Goal: Task Accomplishment & Management: Manage account settings

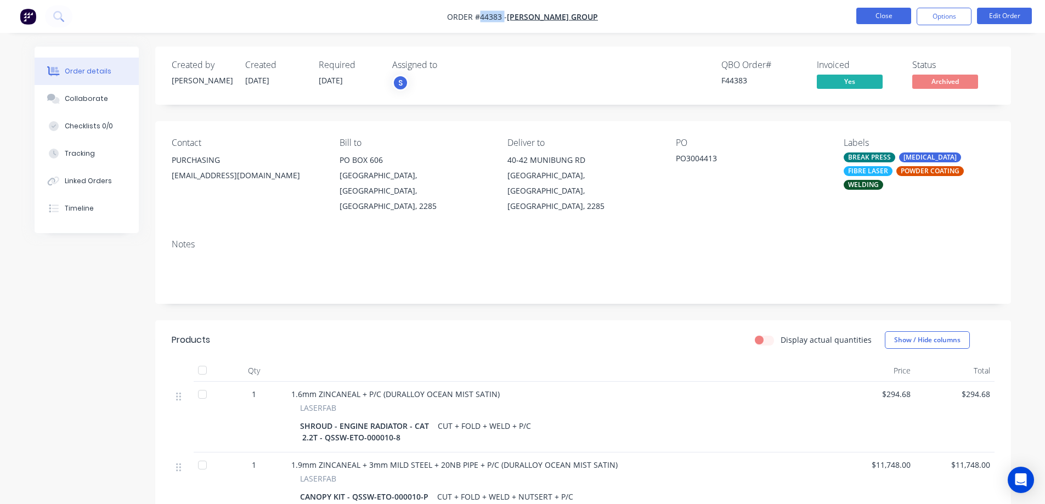
click at [893, 16] on button "Close" at bounding box center [884, 16] width 55 height 16
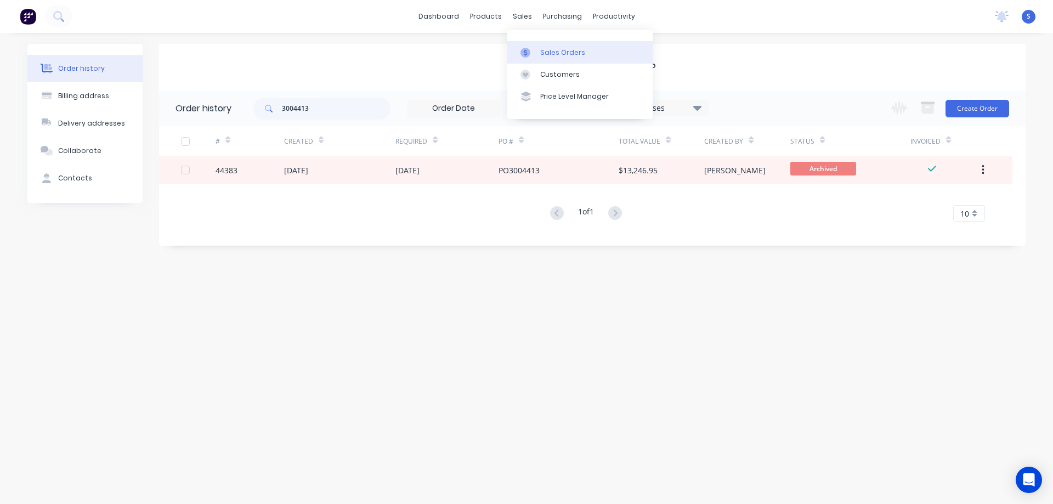
click at [553, 56] on div "Sales Orders" at bounding box center [562, 53] width 45 height 10
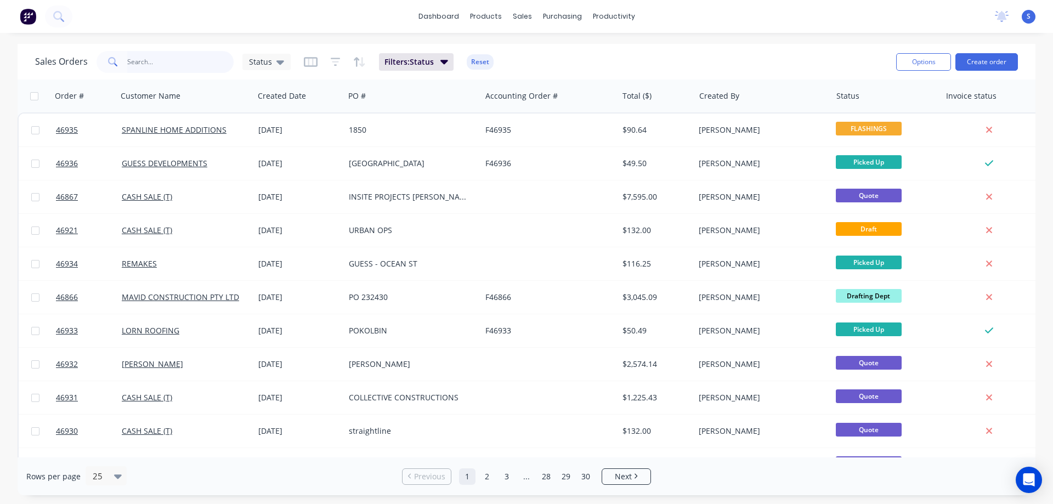
click at [230, 66] on input "text" at bounding box center [180, 62] width 107 height 22
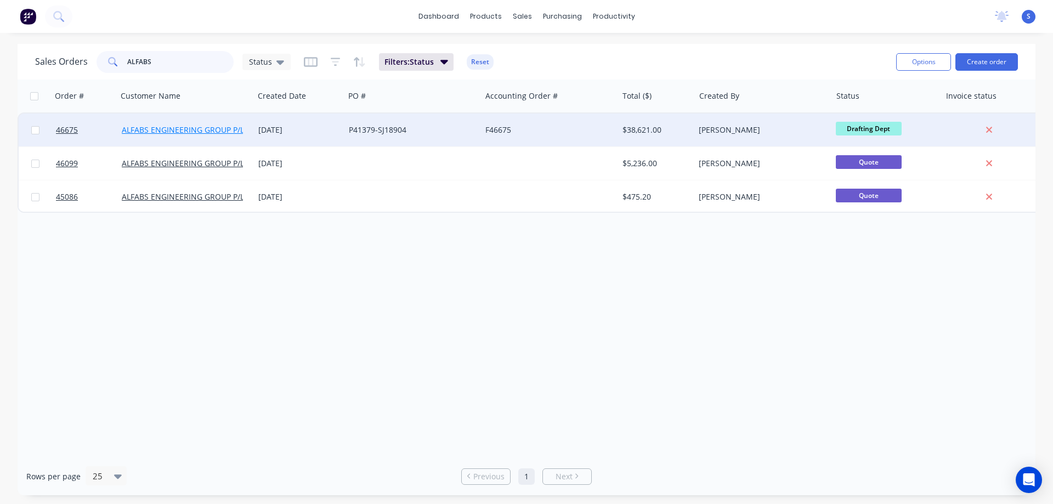
type input "ALFABS"
click at [193, 134] on link "ALFABS ENGINEERING GROUP P/L" at bounding box center [183, 130] width 122 height 10
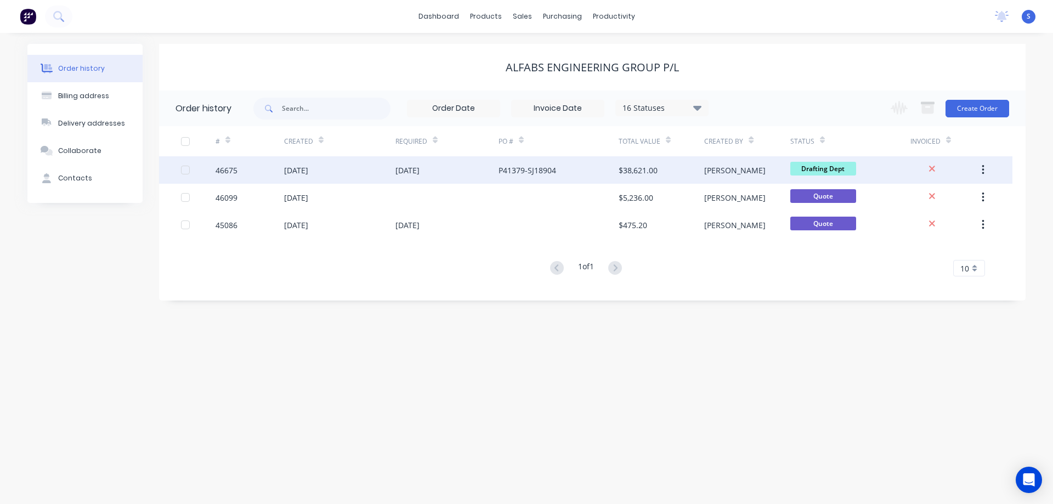
click at [741, 177] on div "[PERSON_NAME]" at bounding box center [748, 169] width 86 height 27
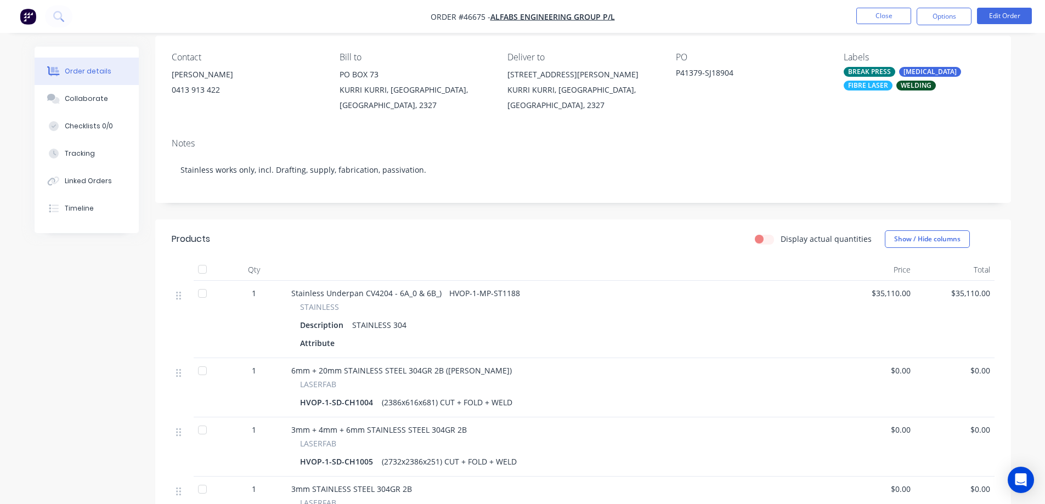
scroll to position [82, 0]
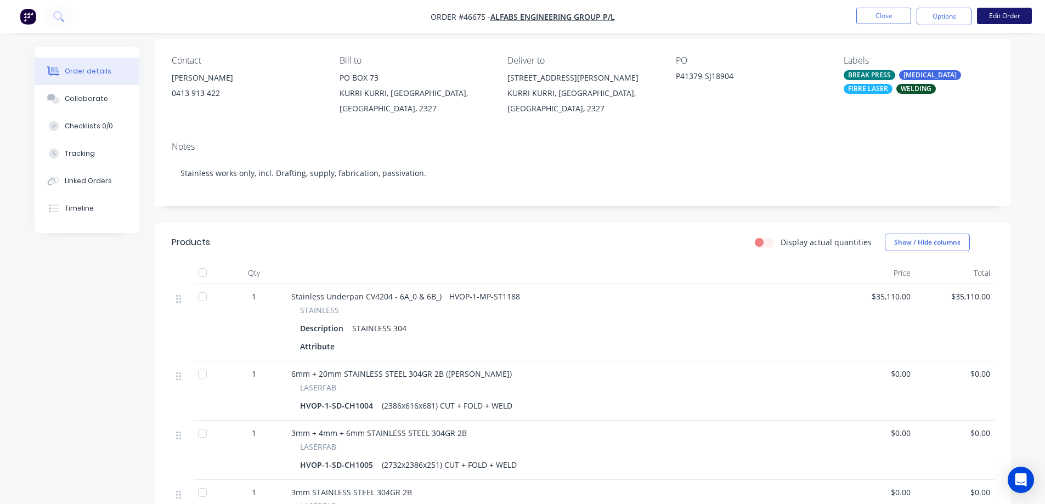
click at [1006, 14] on button "Edit Order" at bounding box center [1004, 16] width 55 height 16
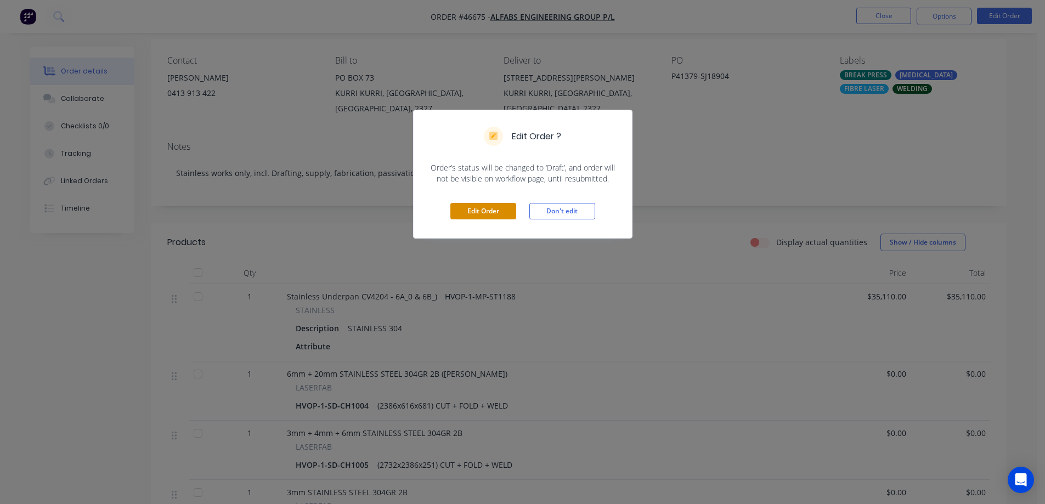
click at [481, 211] on button "Edit Order" at bounding box center [483, 211] width 66 height 16
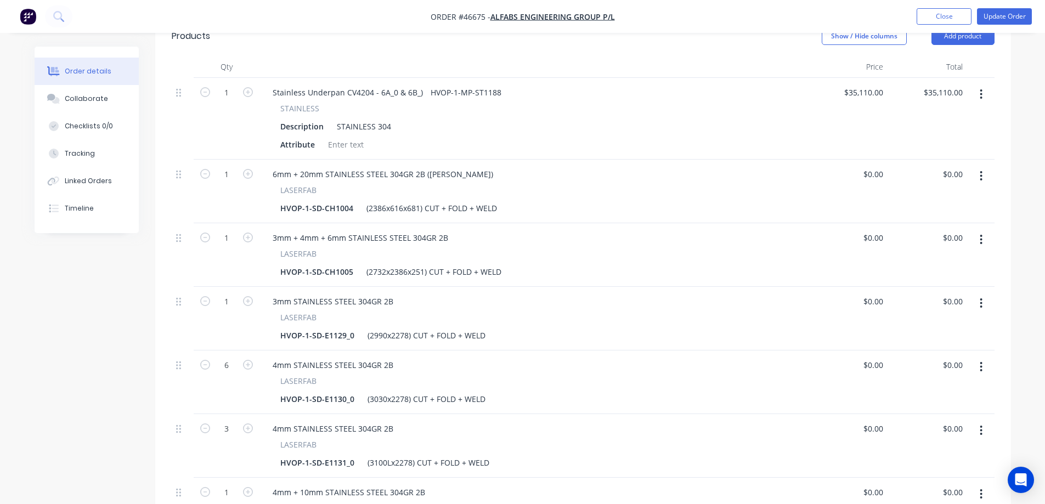
scroll to position [384, 0]
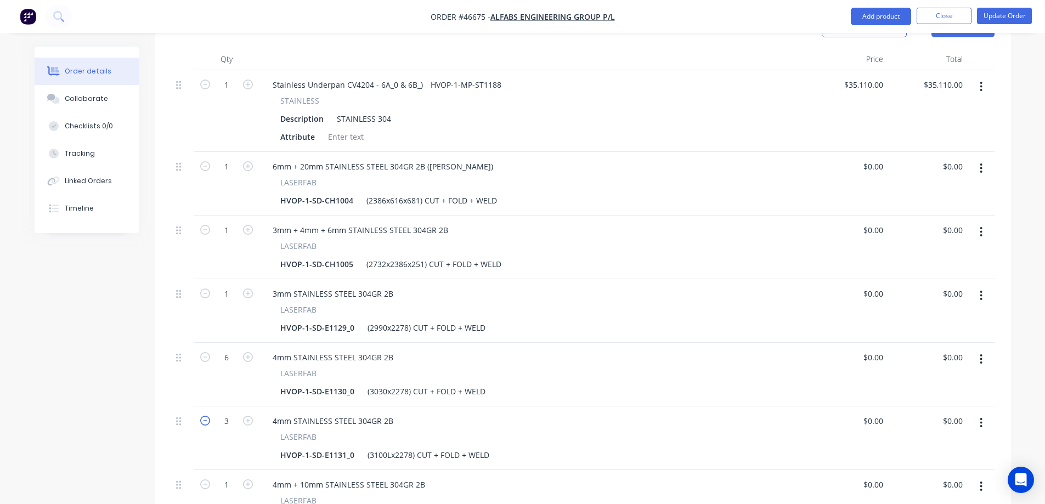
click at [206, 416] on icon "button" at bounding box center [205, 421] width 10 height 10
type input "1"
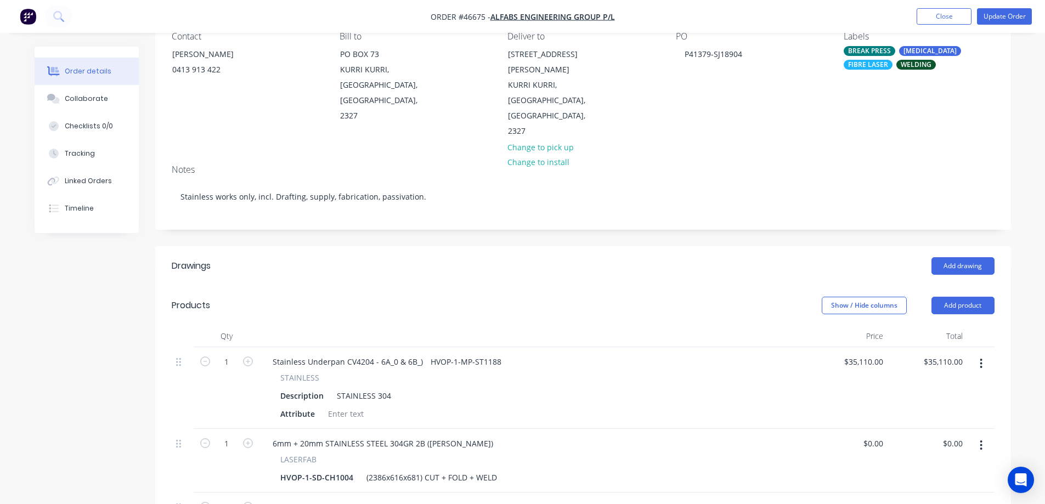
scroll to position [55, 0]
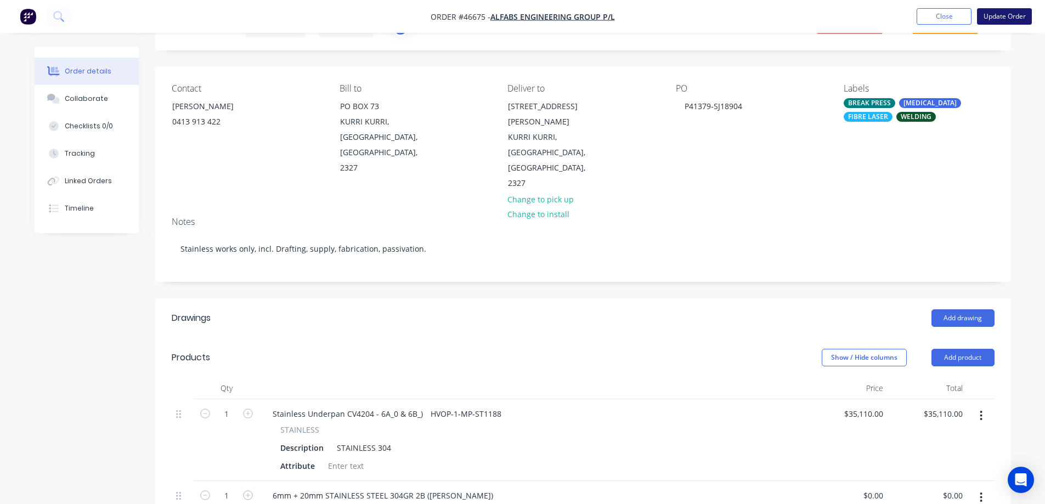
click at [1007, 19] on button "Update Order" at bounding box center [1004, 16] width 55 height 16
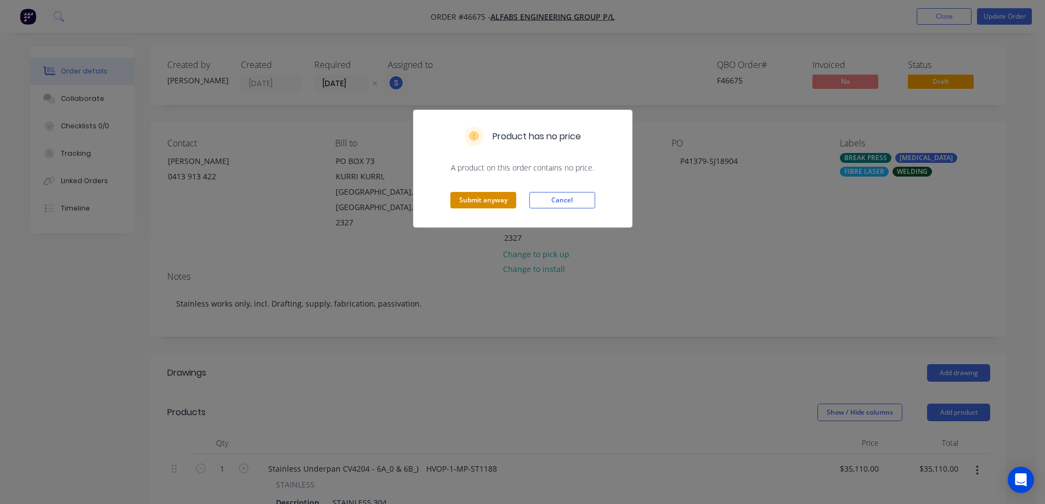
click at [488, 201] on button "Submit anyway" at bounding box center [483, 200] width 66 height 16
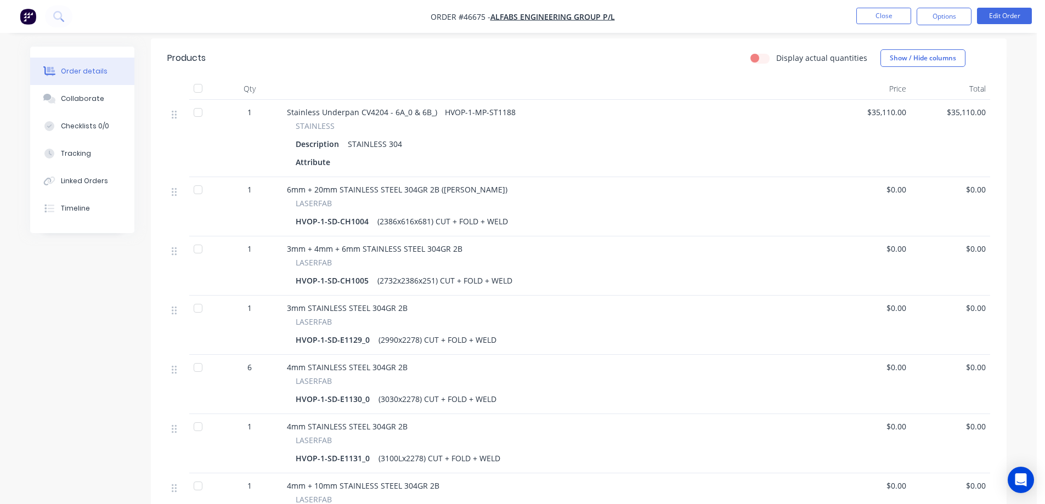
scroll to position [274, 0]
